Goal: Task Accomplishment & Management: Manage account settings

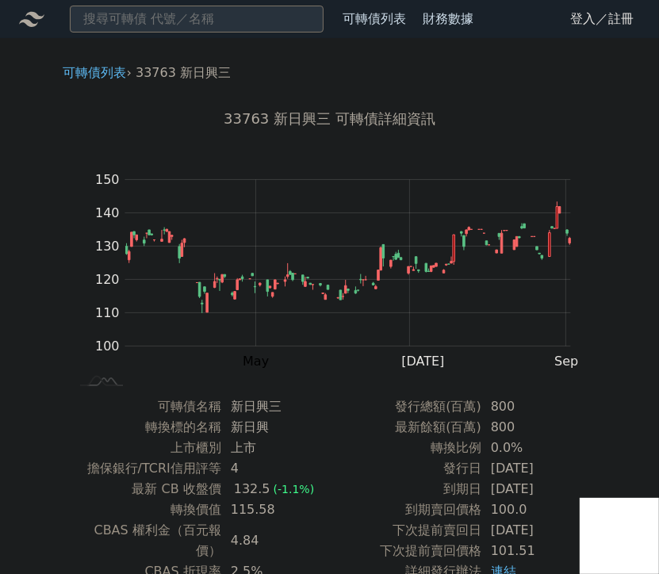
drag, startPoint x: 112, startPoint y: 72, endPoint x: 184, endPoint y: 69, distance: 72.3
click at [112, 72] on link "可轉債列表" at bounding box center [94, 72] width 63 height 15
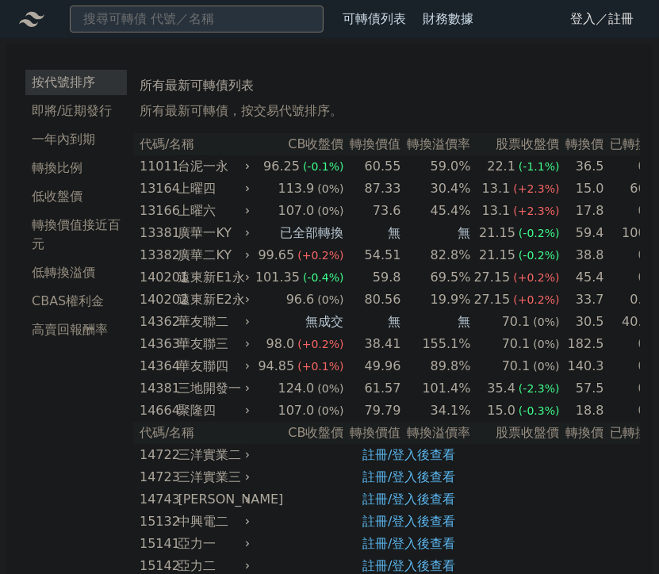
click at [600, 18] on link "登入／註冊" at bounding box center [602, 18] width 89 height 25
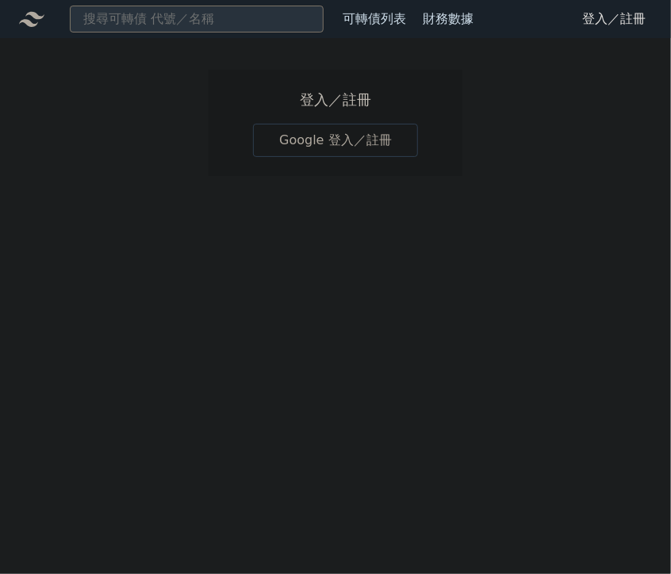
click at [299, 143] on link "Google 登入／註冊" at bounding box center [335, 140] width 165 height 33
